Goal: Understand process/instructions: Learn how to perform a task or action

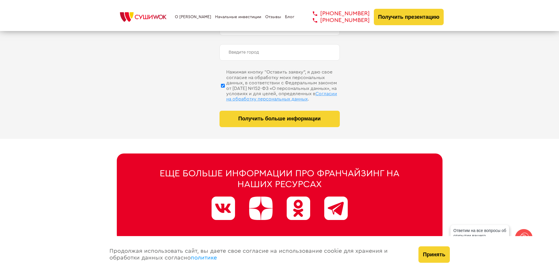
scroll to position [2969, 0]
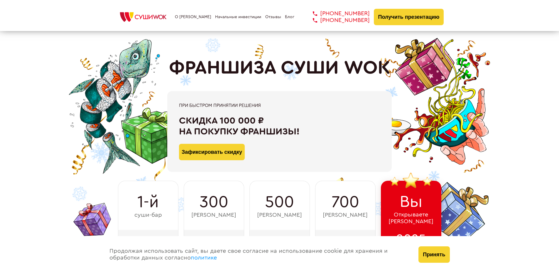
scroll to position [2969, 0]
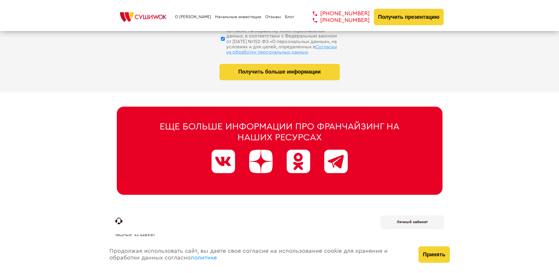
click at [303, 256] on div "Продолжая использовать сайт, вы даете свое согласие на использование cookie для…" at bounding box center [258, 254] width 309 height 37
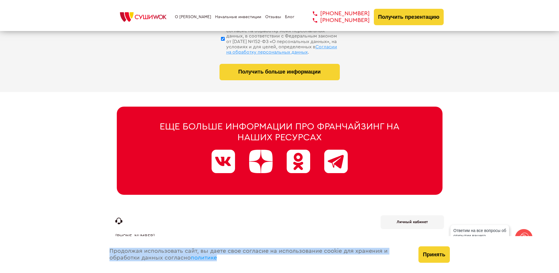
drag, startPoint x: 102, startPoint y: 251, endPoint x: 339, endPoint y: 259, distance: 236.6
click at [339, 259] on div "Продолжая использовать сайт, вы даете свое согласие на использование cookie для…" at bounding box center [279, 254] width 559 height 37
click at [155, 238] on div "Продолжая использовать сайт, вы даете свое согласие на использование cookie для…" at bounding box center [258, 254] width 309 height 37
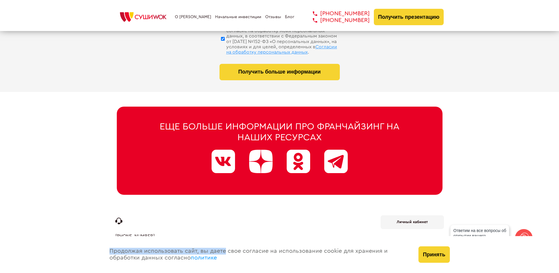
drag, startPoint x: 225, startPoint y: 254, endPoint x: 101, endPoint y: 251, distance: 124.1
click at [101, 251] on div "Продолжая использовать сайт, вы даете свое согласие на использование cookie для…" at bounding box center [279, 254] width 559 height 37
click at [231, 260] on div "Продолжая использовать сайт, вы даете свое согласие на использование cookie для…" at bounding box center [258, 254] width 309 height 37
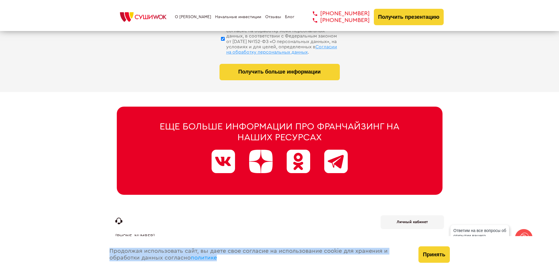
drag, startPoint x: 201, startPoint y: 257, endPoint x: 106, endPoint y: 253, distance: 94.9
click at [106, 253] on div "Продолжая использовать сайт, вы даете свое согласие на использование cookie для…" at bounding box center [258, 254] width 309 height 37
copy div "Продолжая использовать сайт, вы даете свое согласие на использование cookie для…"
click at [250, 260] on div "Продолжая использовать сайт, вы даете свое согласие на использование cookie для…" at bounding box center [258, 254] width 309 height 37
drag, startPoint x: 109, startPoint y: 252, endPoint x: 343, endPoint y: 252, distance: 234.1
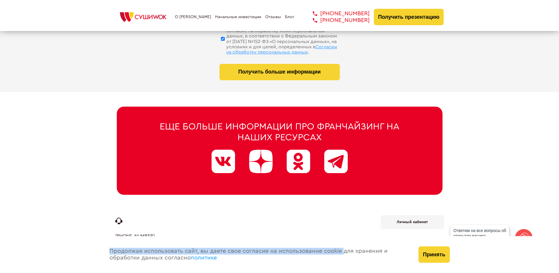
click at [343, 252] on div "Продолжая использовать сайт, вы даете свое согласие на использование cookie для…" at bounding box center [258, 254] width 309 height 37
